Goal: Use online tool/utility: Utilize a website feature to perform a specific function

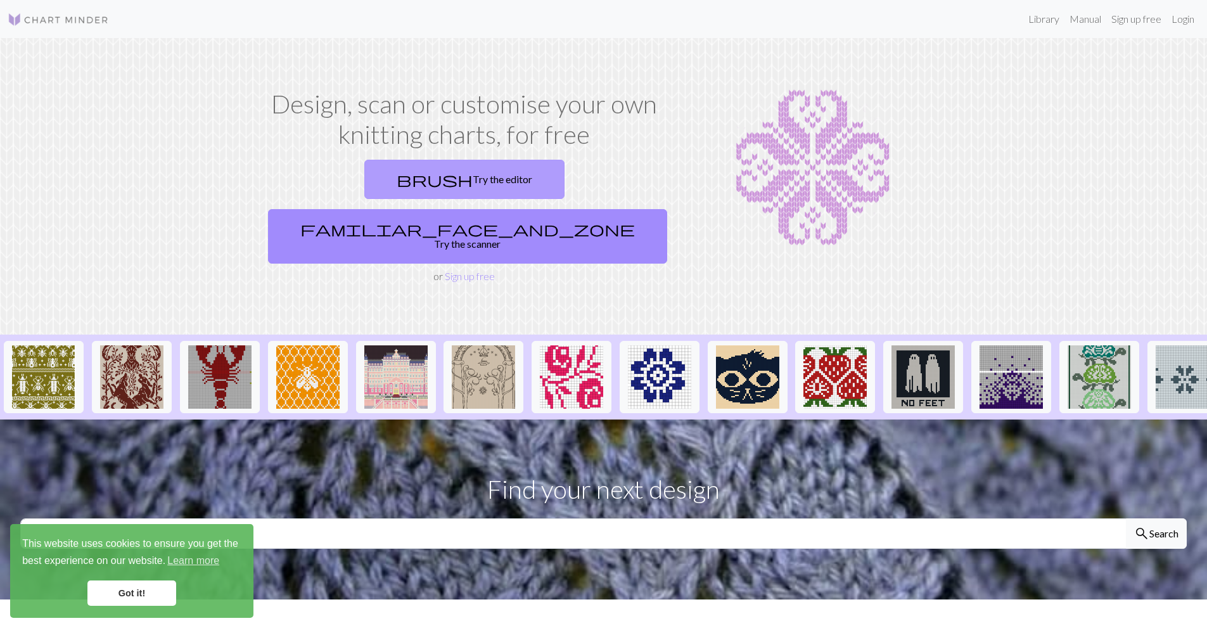
click at [384, 182] on link "brush Try the editor" at bounding box center [464, 179] width 200 height 39
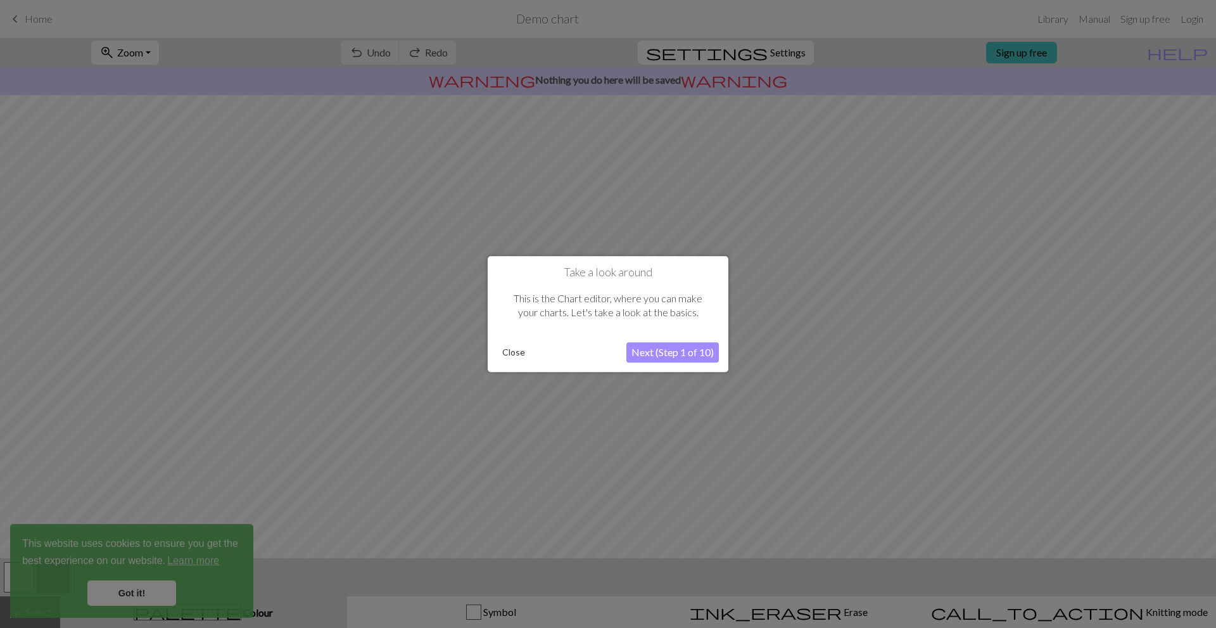
click at [509, 357] on button "Close" at bounding box center [513, 352] width 33 height 19
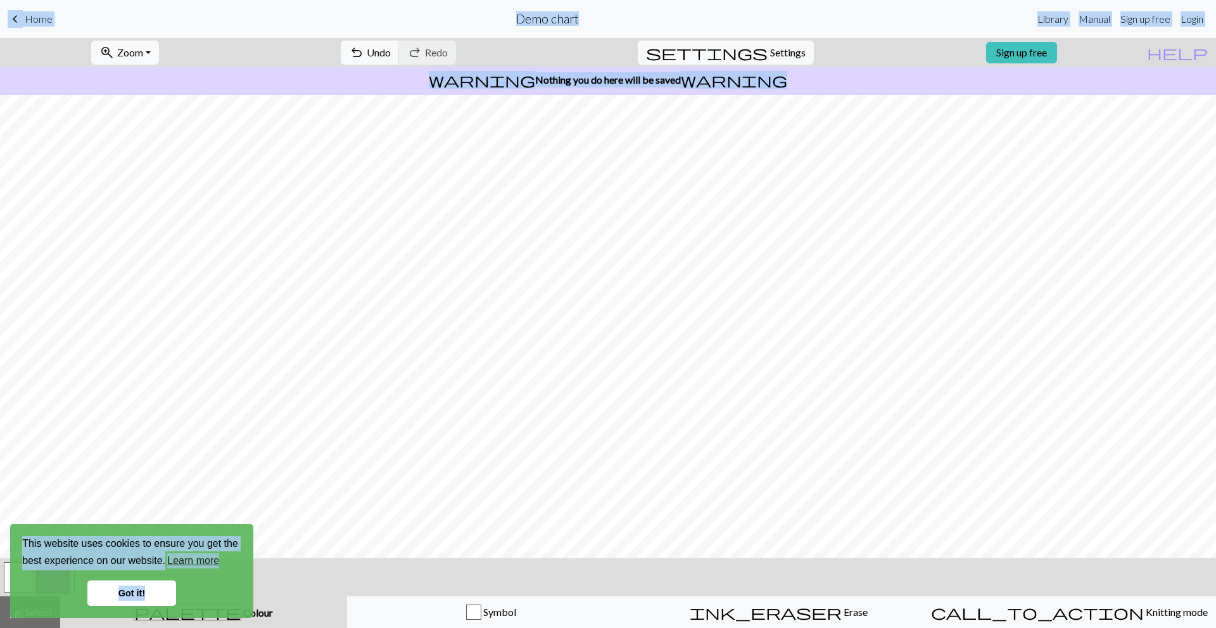
click at [146, 596] on link "Got it!" at bounding box center [131, 592] width 89 height 25
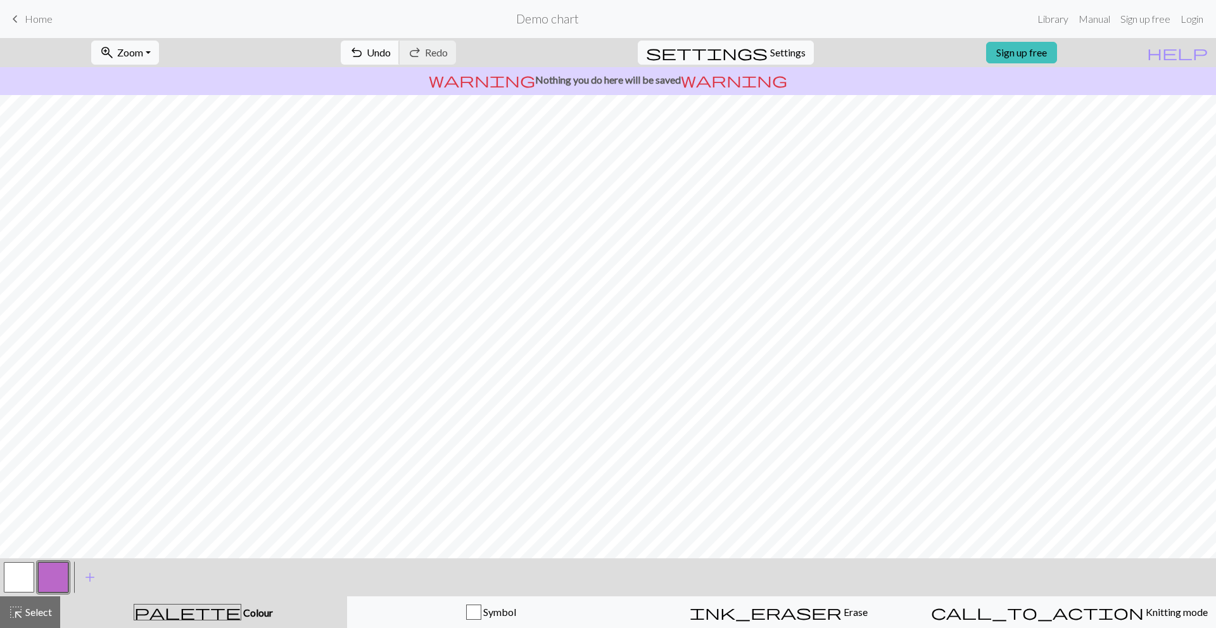
click at [391, 55] on span "Undo" at bounding box center [379, 52] width 24 height 12
click at [427, 55] on div "undo Undo Undo redo Redo Redo" at bounding box center [398, 52] width 134 height 29
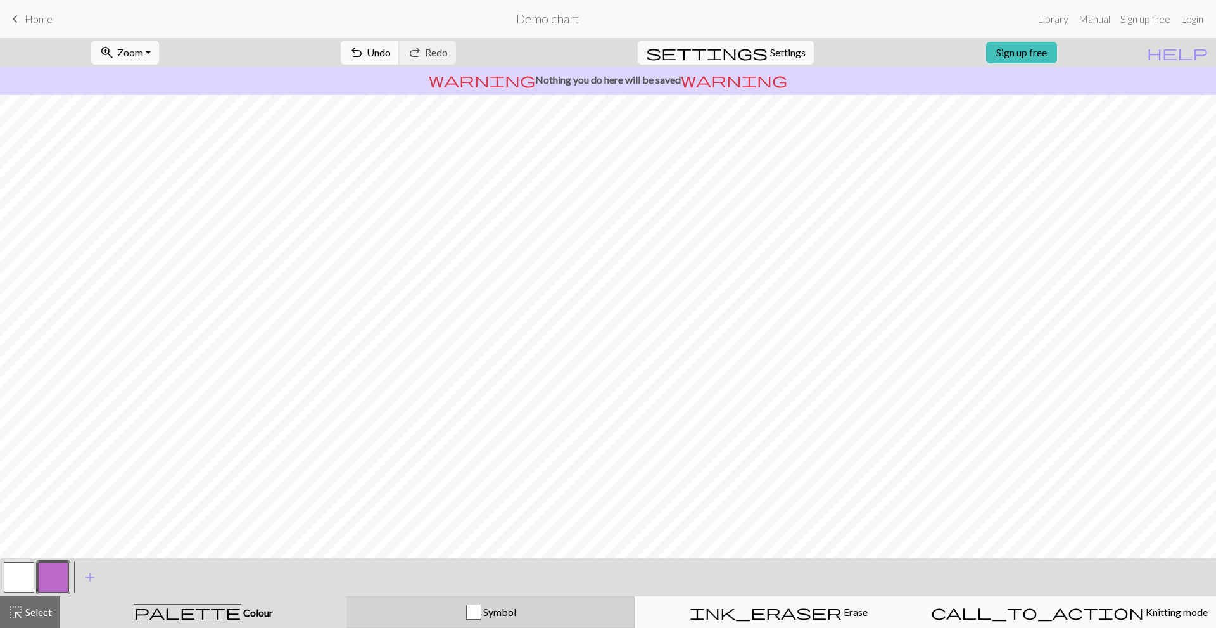
click at [490, 608] on span "Symbol" at bounding box center [498, 612] width 35 height 12
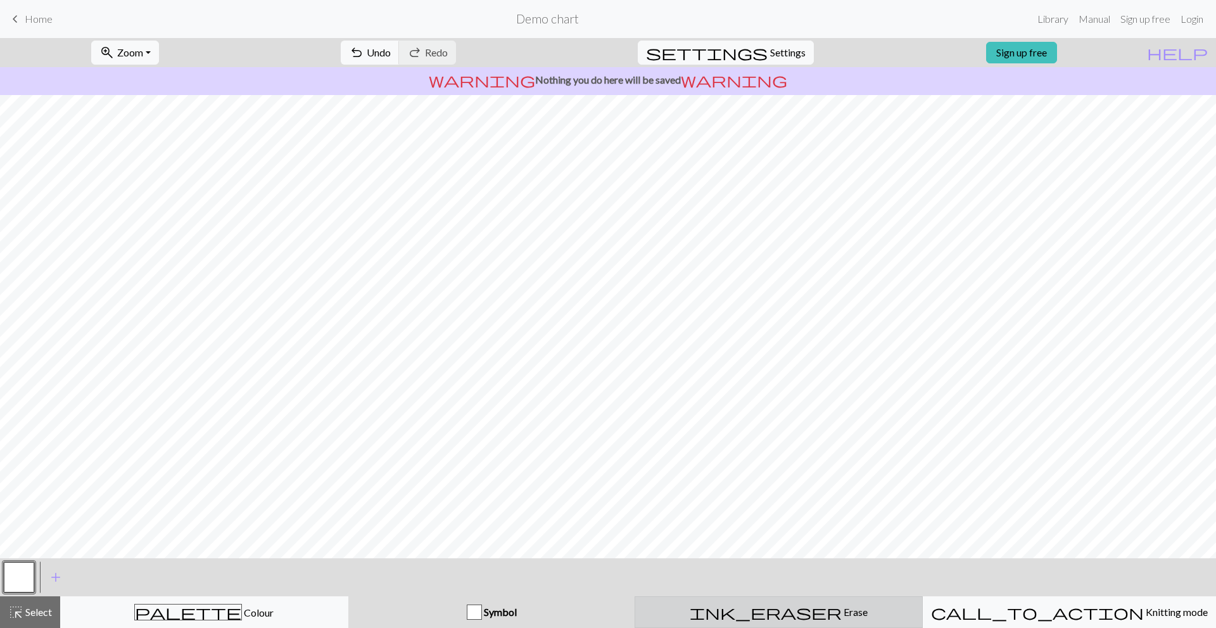
click at [842, 608] on span "Erase" at bounding box center [855, 612] width 26 height 12
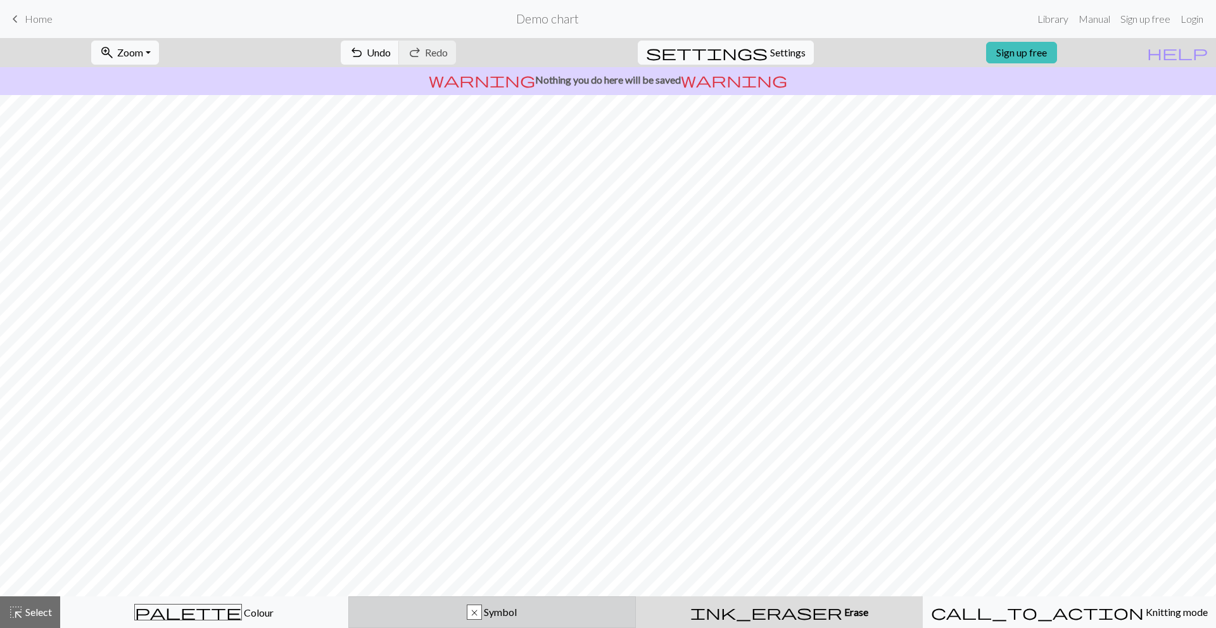
click at [589, 607] on div "x Symbol" at bounding box center [493, 611] width 272 height 15
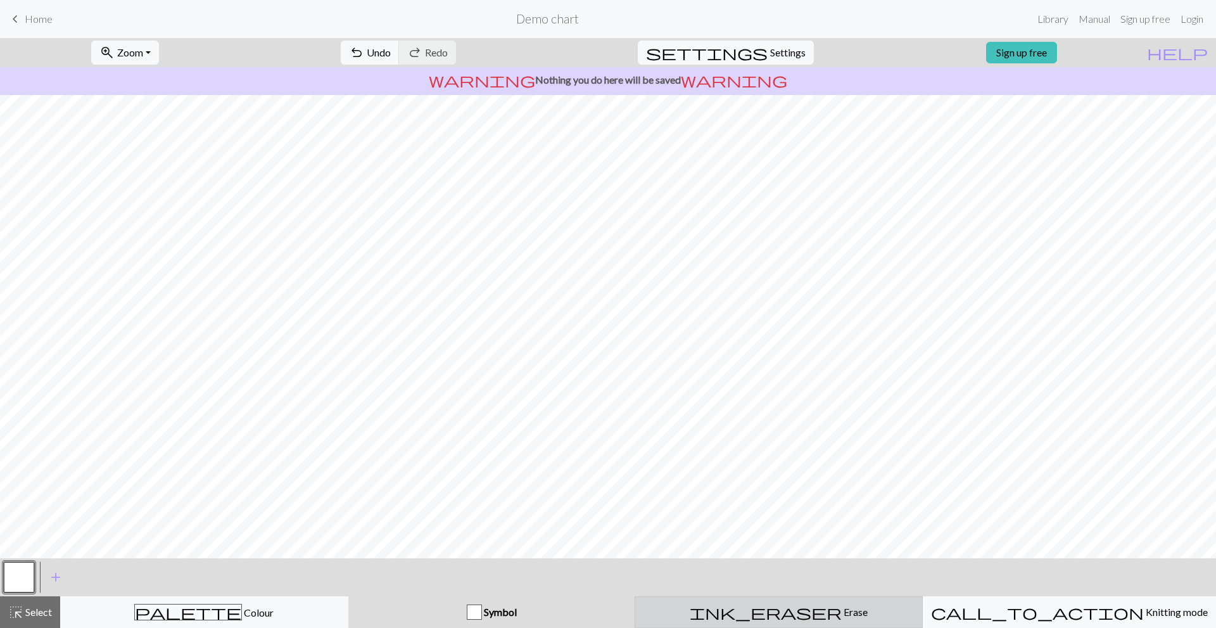
click at [775, 609] on span "ink_eraser" at bounding box center [766, 612] width 152 height 18
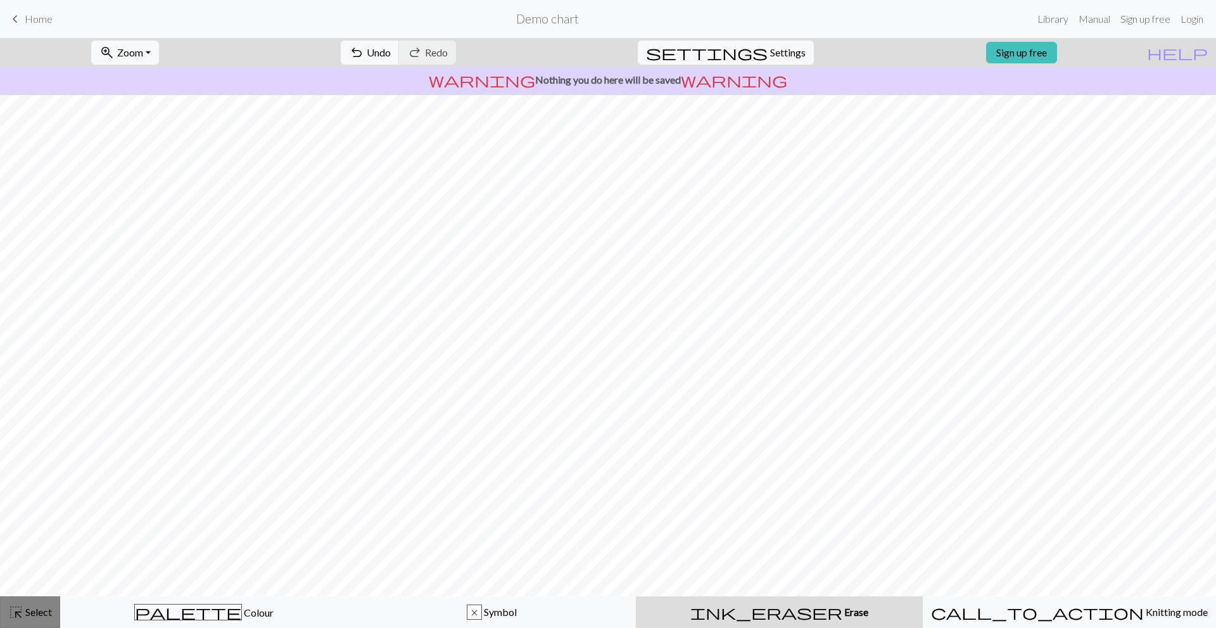
click at [39, 613] on span "Select" at bounding box center [37, 612] width 29 height 12
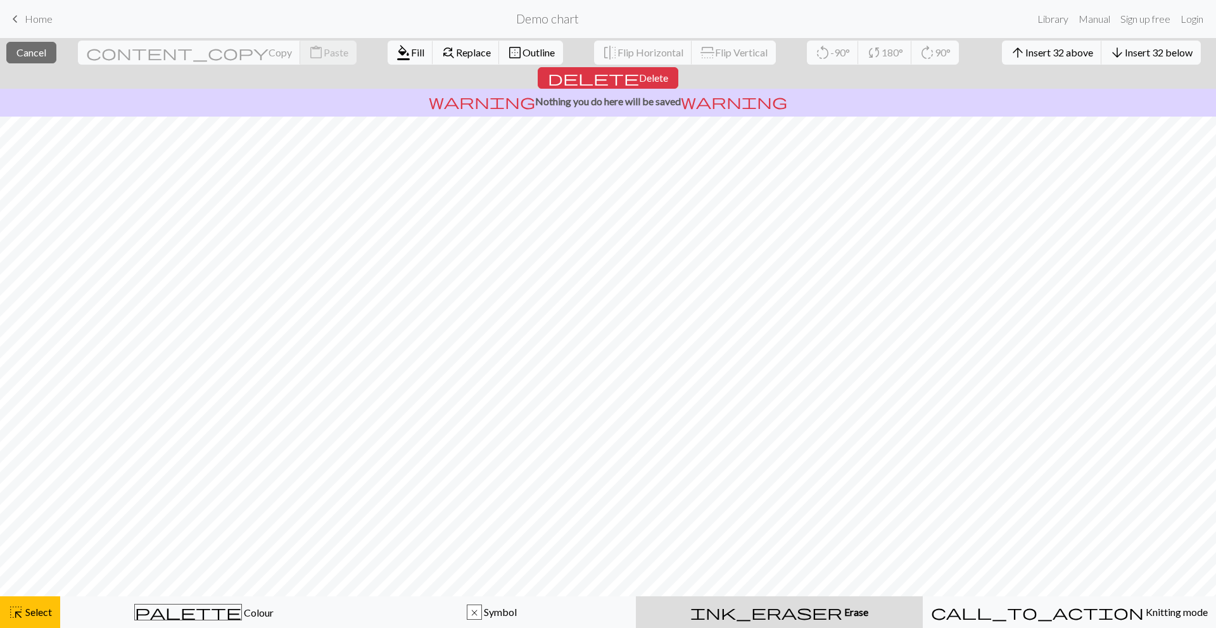
click at [770, 617] on span "ink_eraser" at bounding box center [767, 612] width 152 height 18
click at [776, 622] on button "ink_eraser Erase Erase" at bounding box center [779, 612] width 287 height 32
click at [668, 72] on span "Delete" at bounding box center [653, 78] width 29 height 12
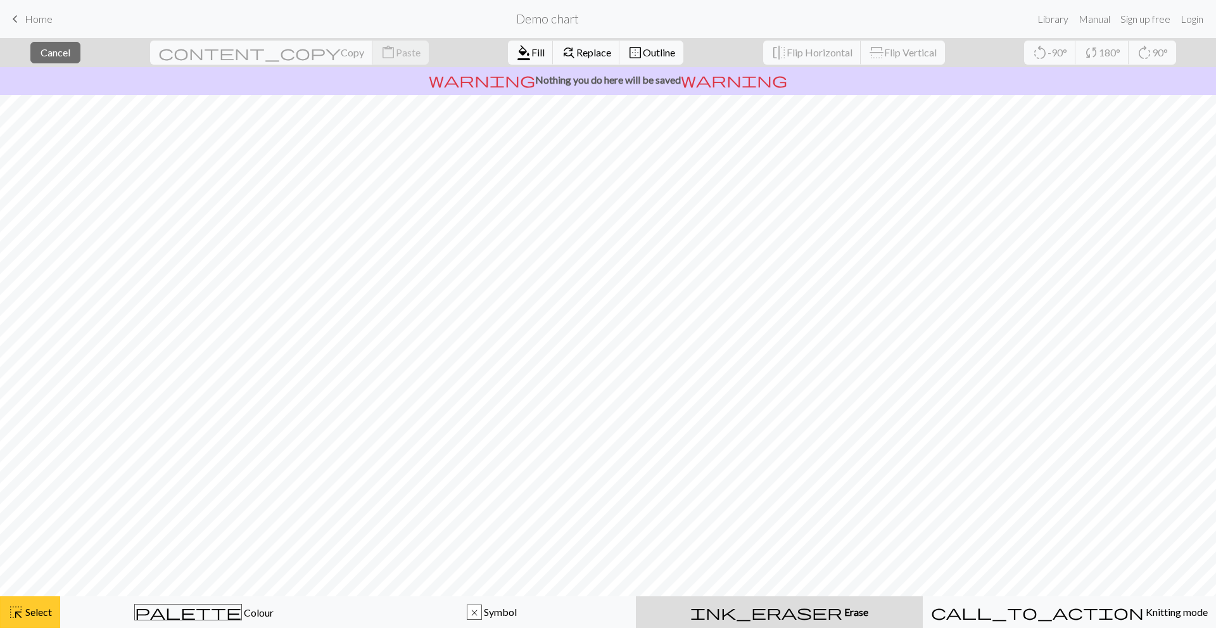
click at [39, 618] on div "highlight_alt Select Select" at bounding box center [30, 611] width 44 height 15
click at [620, 58] on button "border_outer Outline" at bounding box center [652, 53] width 64 height 24
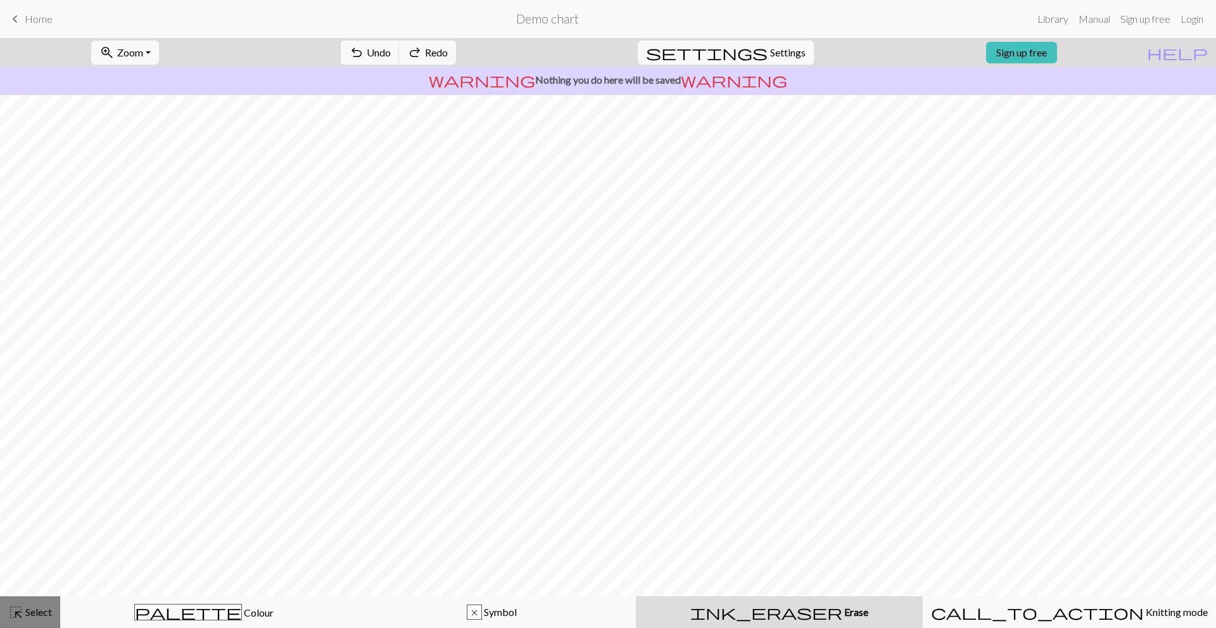
click at [9, 608] on span "highlight_alt" at bounding box center [15, 612] width 15 height 18
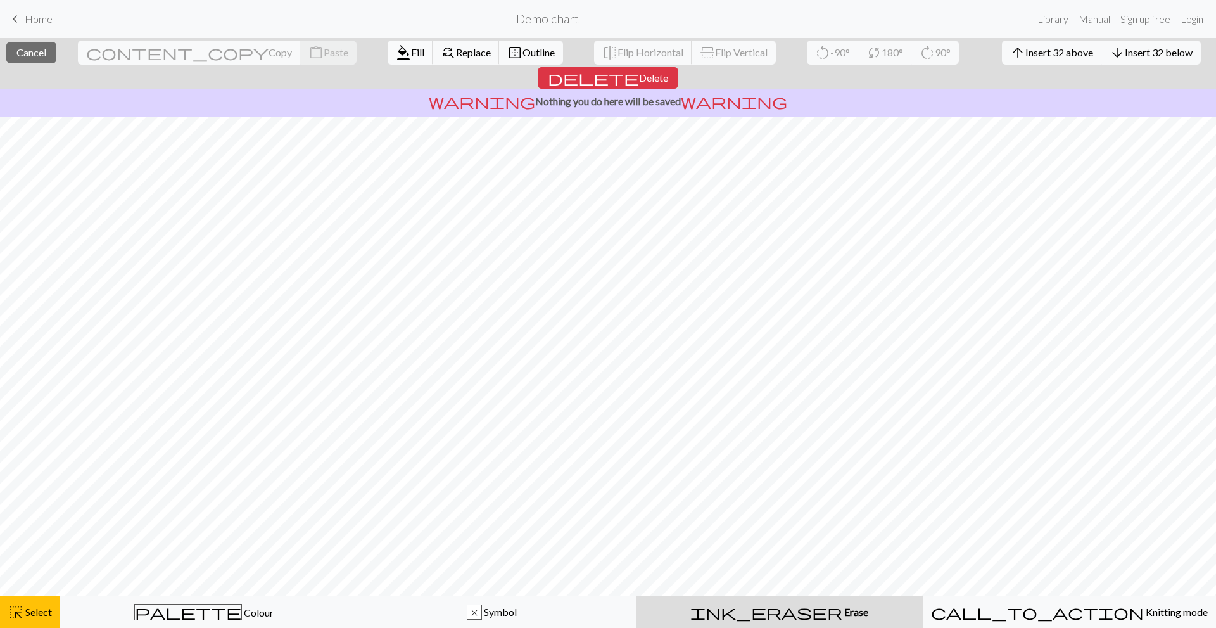
click at [411, 57] on span "Fill" at bounding box center [417, 52] width 13 height 12
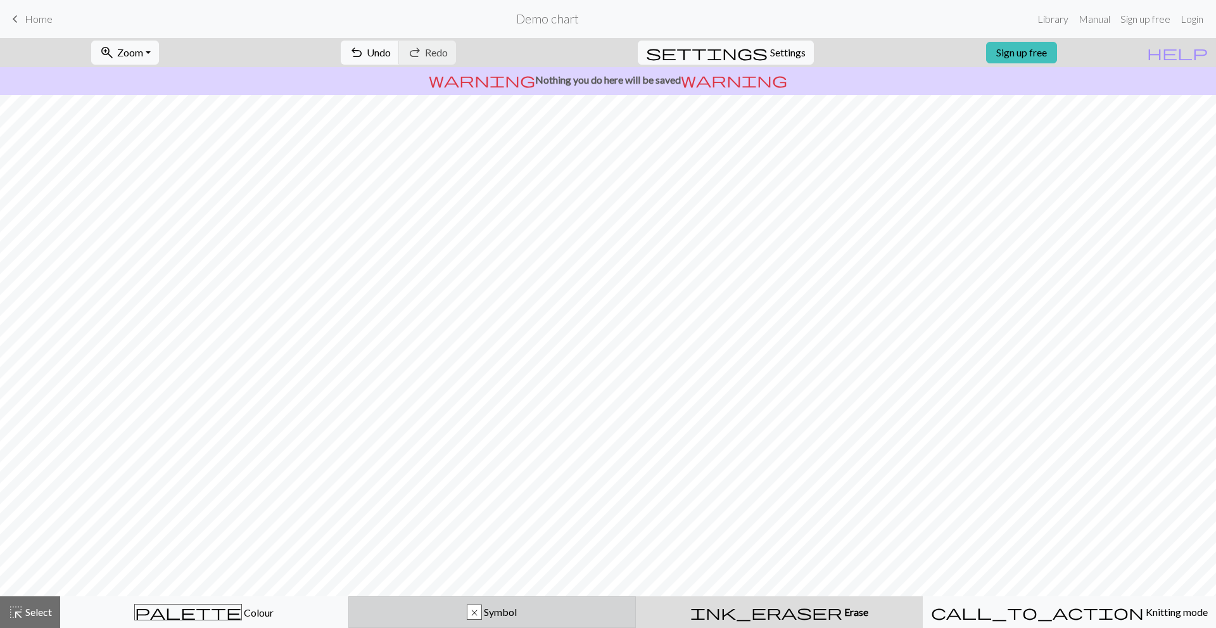
click at [481, 614] on div "x" at bounding box center [475, 612] width 14 height 15
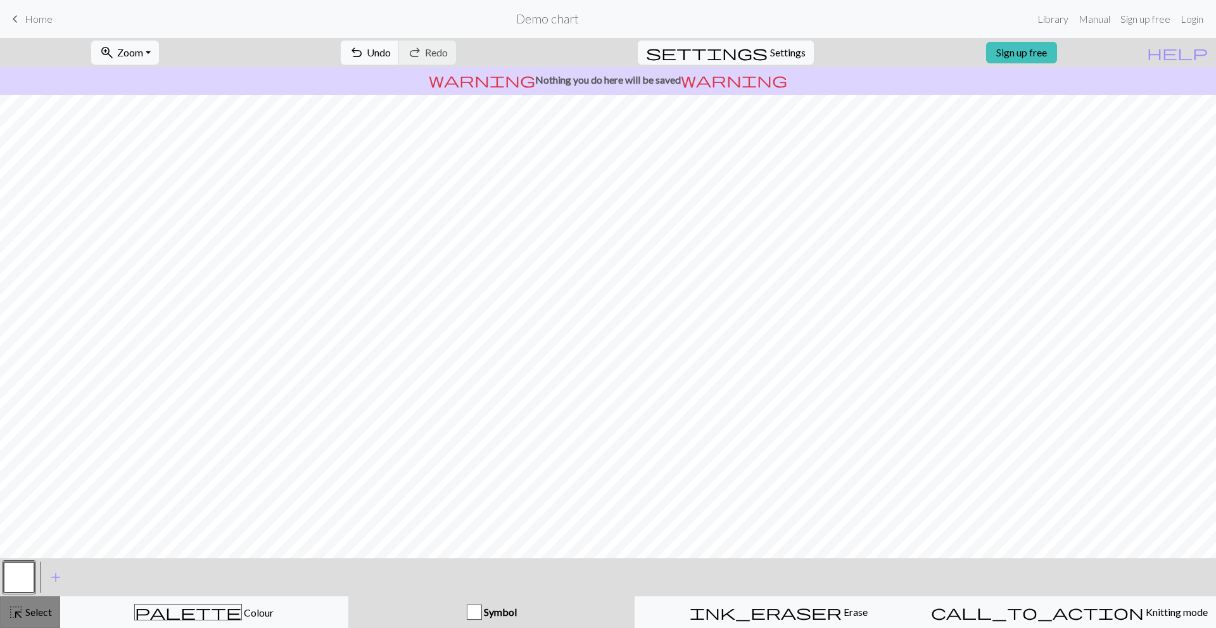
click at [23, 611] on span "highlight_alt" at bounding box center [15, 612] width 15 height 18
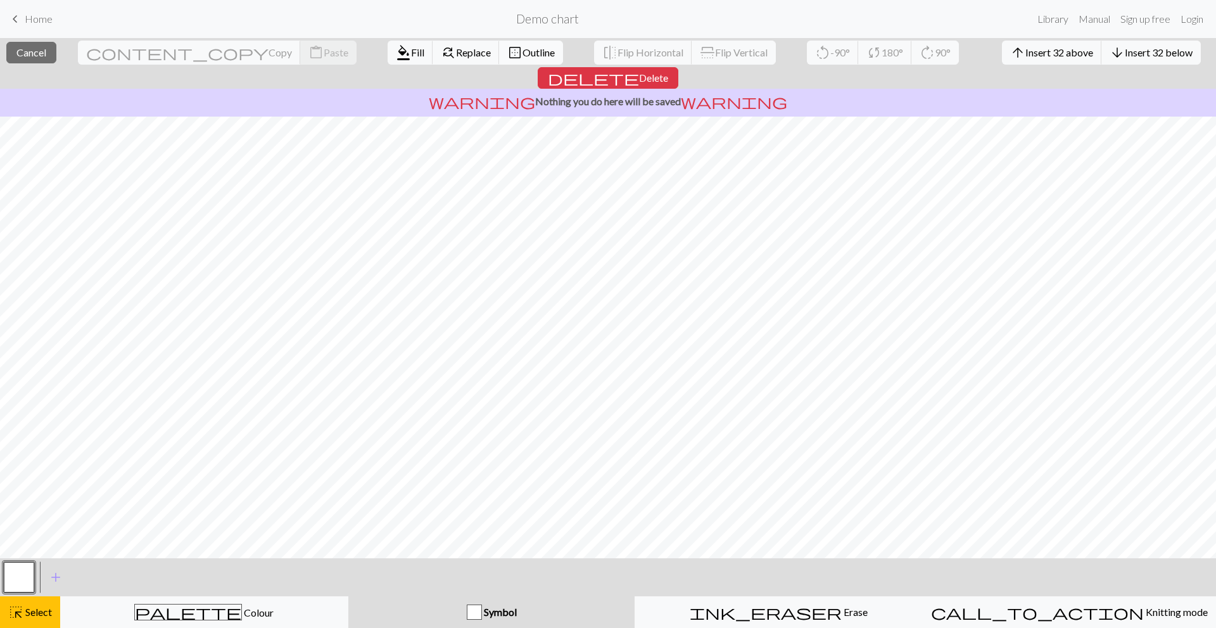
click at [523, 51] on span "Outline" at bounding box center [539, 52] width 32 height 12
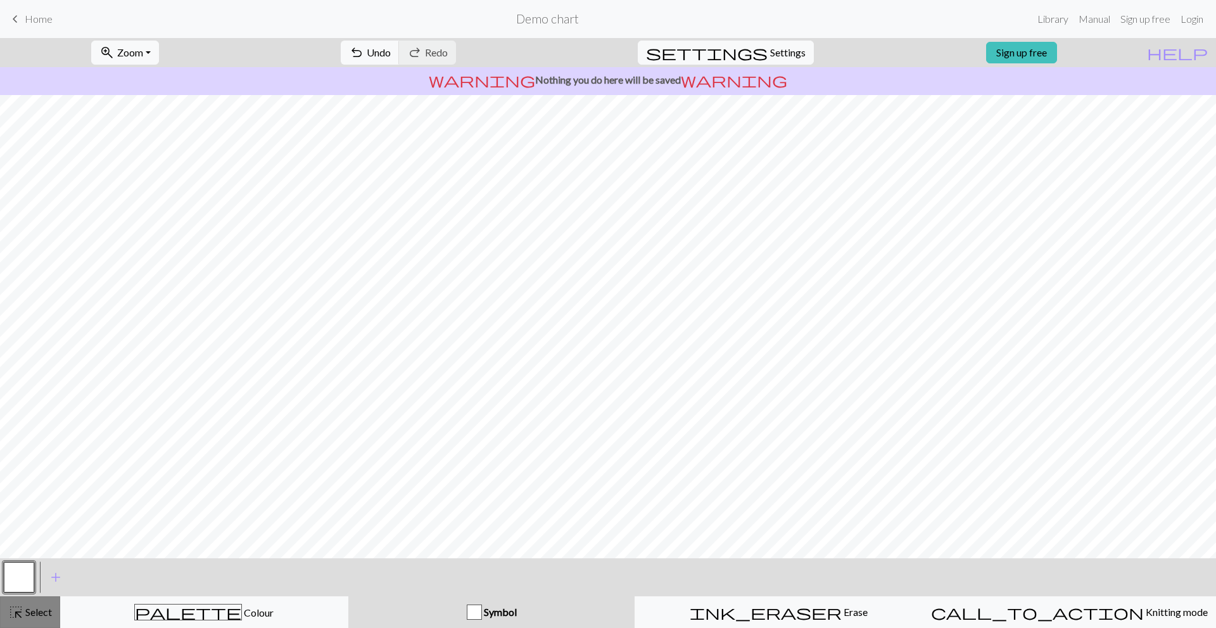
click at [31, 608] on span "Select" at bounding box center [37, 612] width 29 height 12
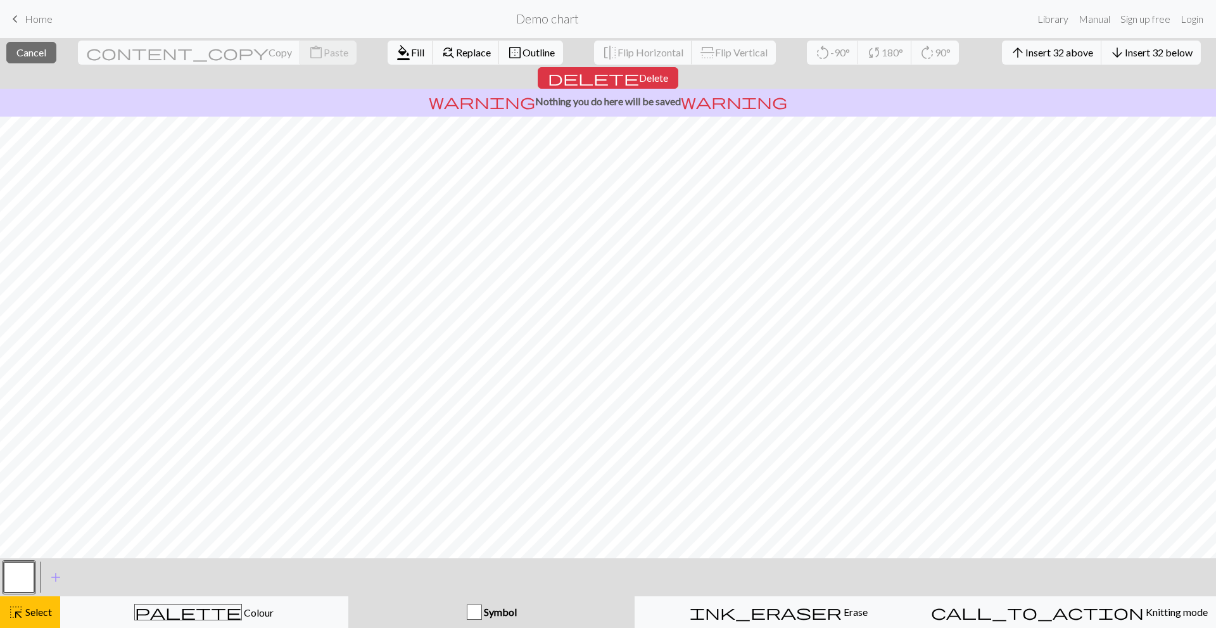
click at [492, 617] on span "Symbol" at bounding box center [499, 612] width 35 height 12
click at [482, 609] on div "button" at bounding box center [474, 611] width 15 height 15
click at [8, 575] on button "button" at bounding box center [19, 577] width 30 height 30
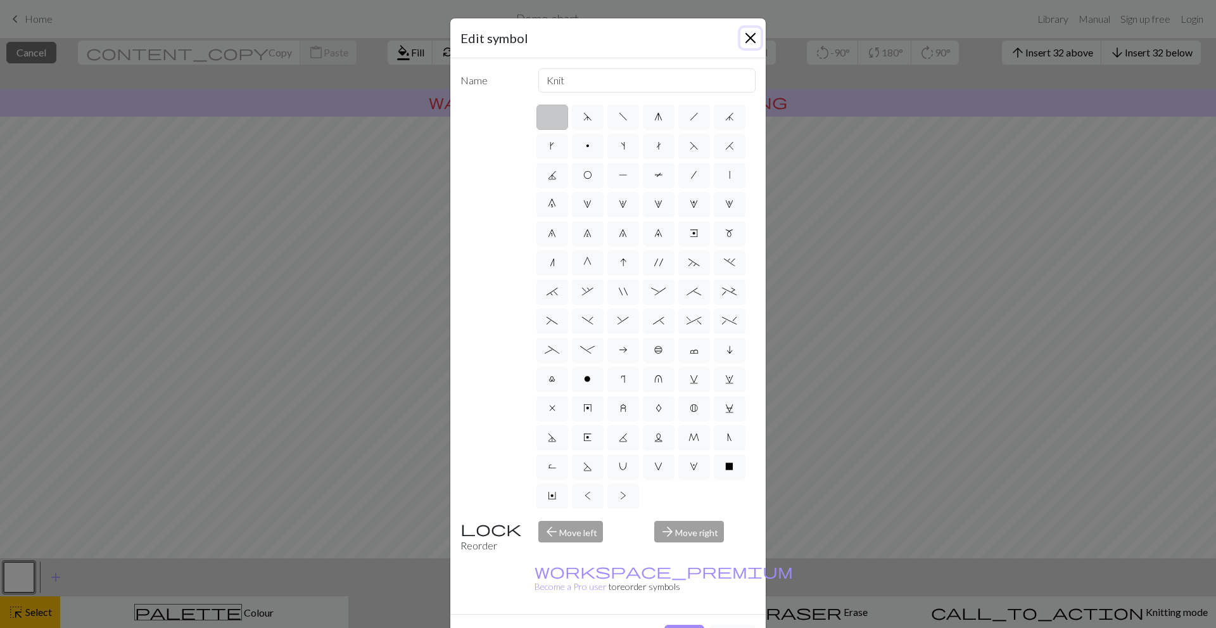
click at [744, 37] on button "Close" at bounding box center [751, 38] width 20 height 20
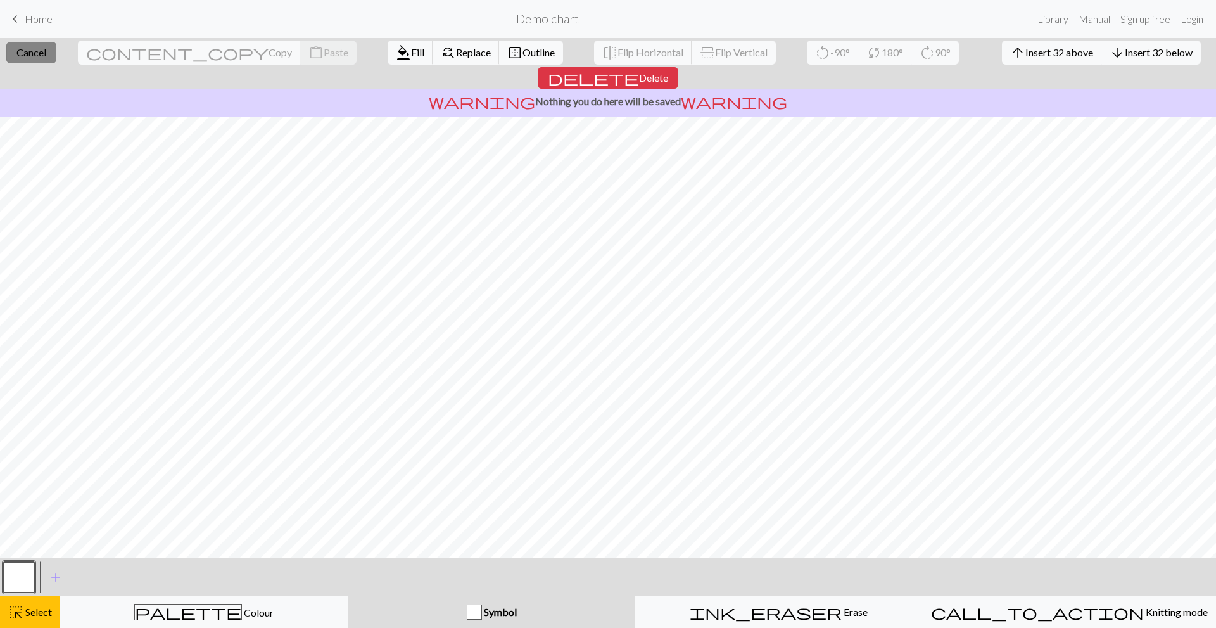
click at [44, 55] on span "Cancel" at bounding box center [31, 52] width 30 height 12
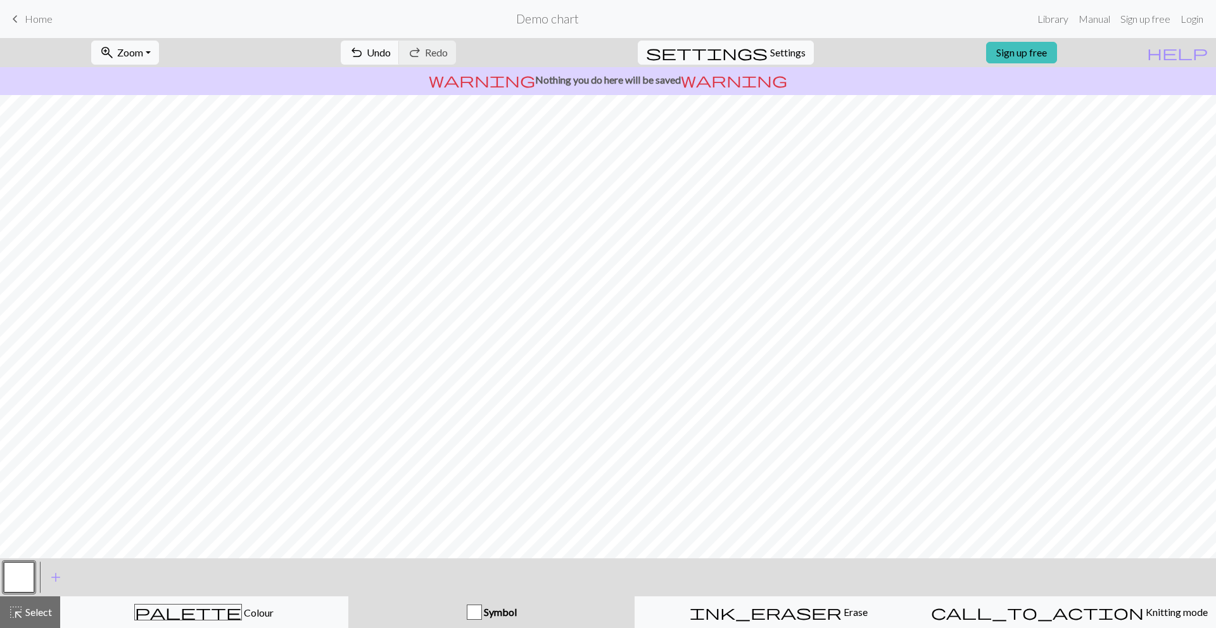
click at [30, 15] on span "Home" at bounding box center [39, 19] width 28 height 12
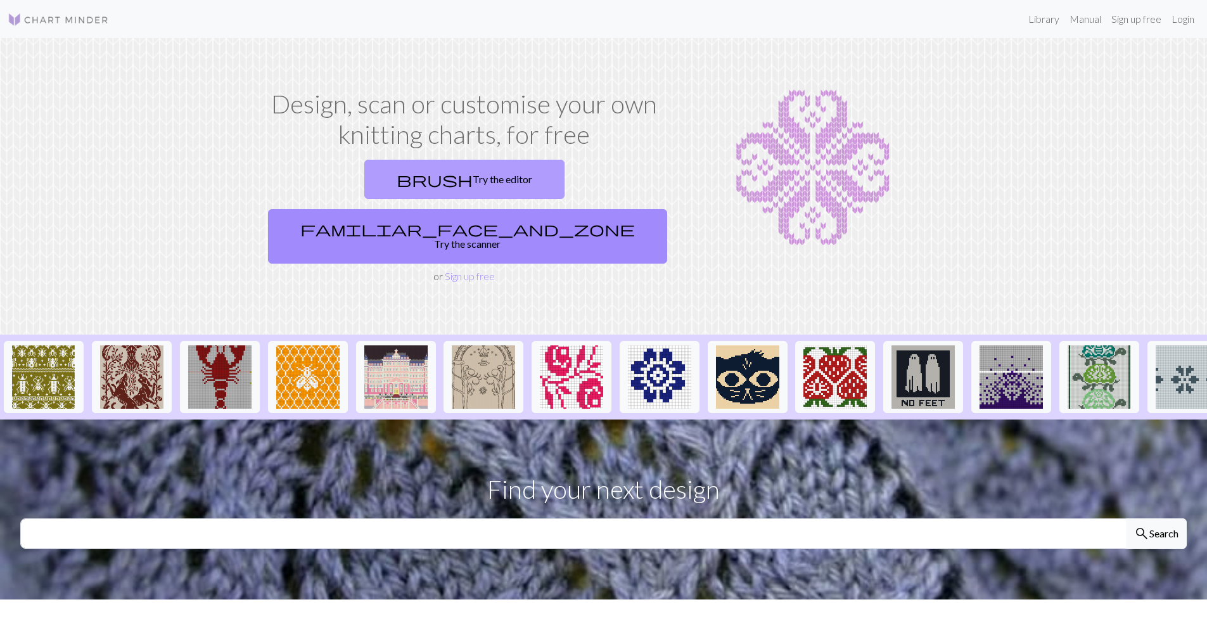
click at [398, 189] on link "brush Try the editor" at bounding box center [464, 179] width 200 height 39
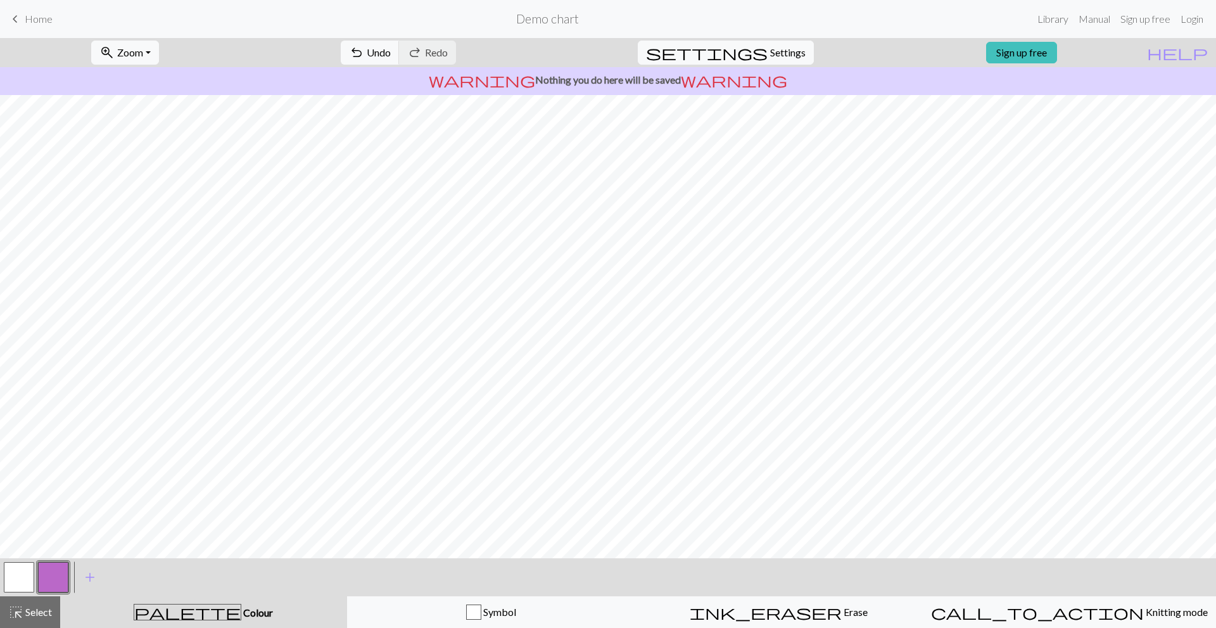
click at [48, 571] on button "button" at bounding box center [53, 577] width 30 height 30
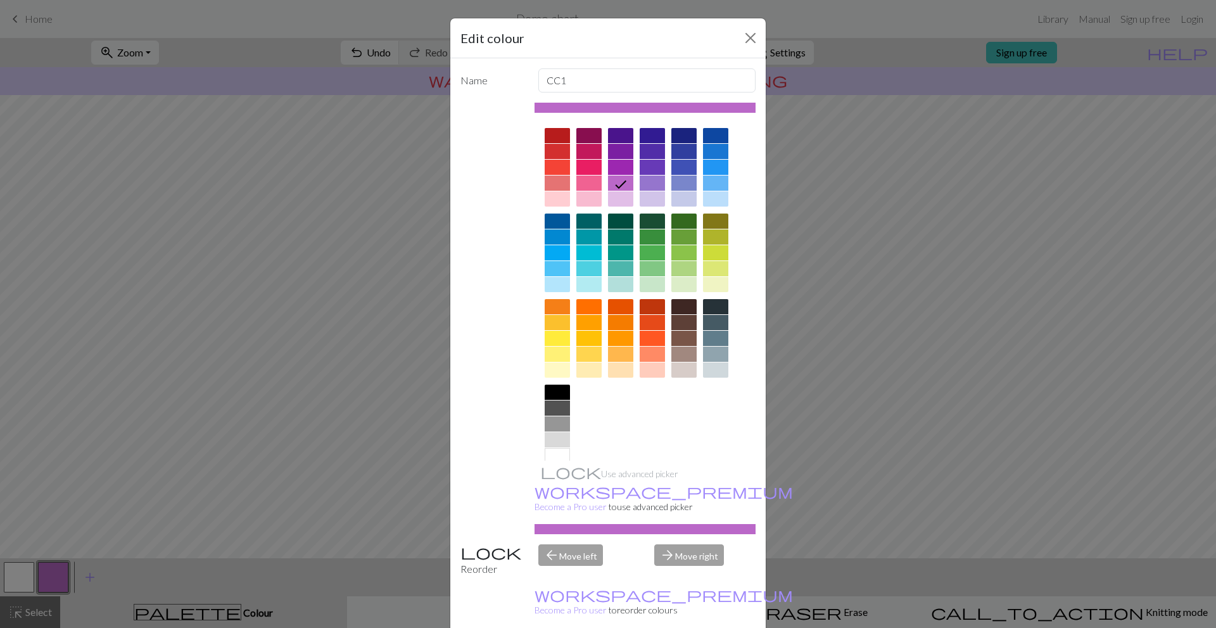
click at [551, 451] on div at bounding box center [557, 455] width 25 height 15
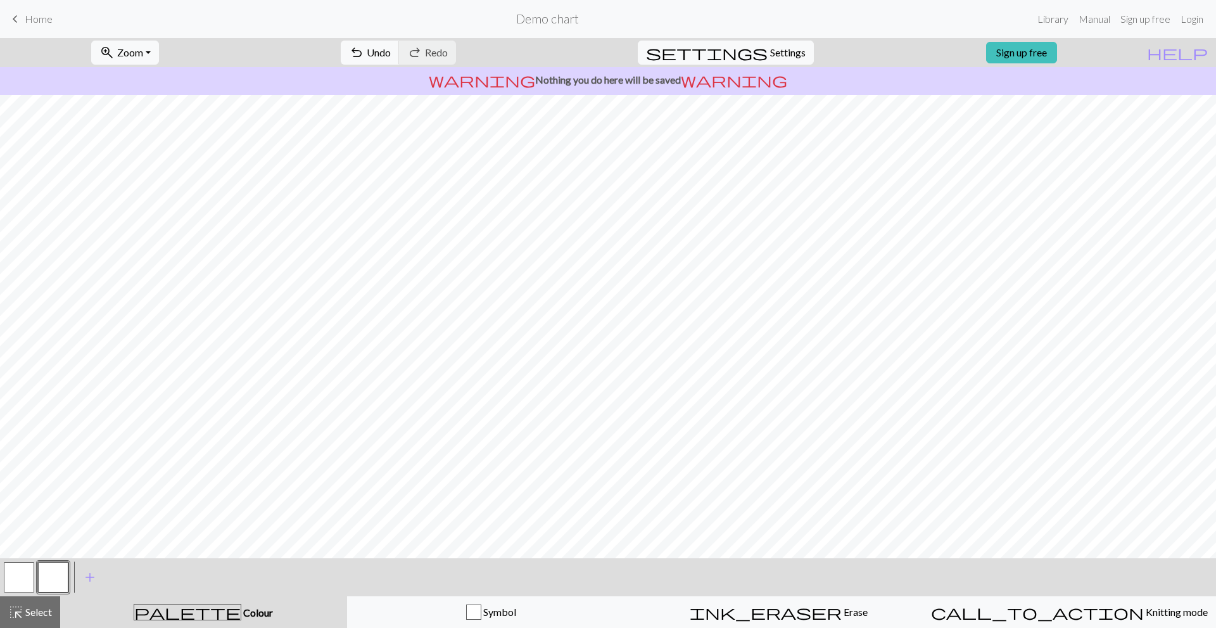
click at [11, 574] on button "button" at bounding box center [19, 577] width 30 height 30
click at [57, 568] on button "button" at bounding box center [53, 577] width 30 height 30
click at [42, 564] on button "button" at bounding box center [53, 577] width 30 height 30
